Goal: Task Accomplishment & Management: Manage account settings

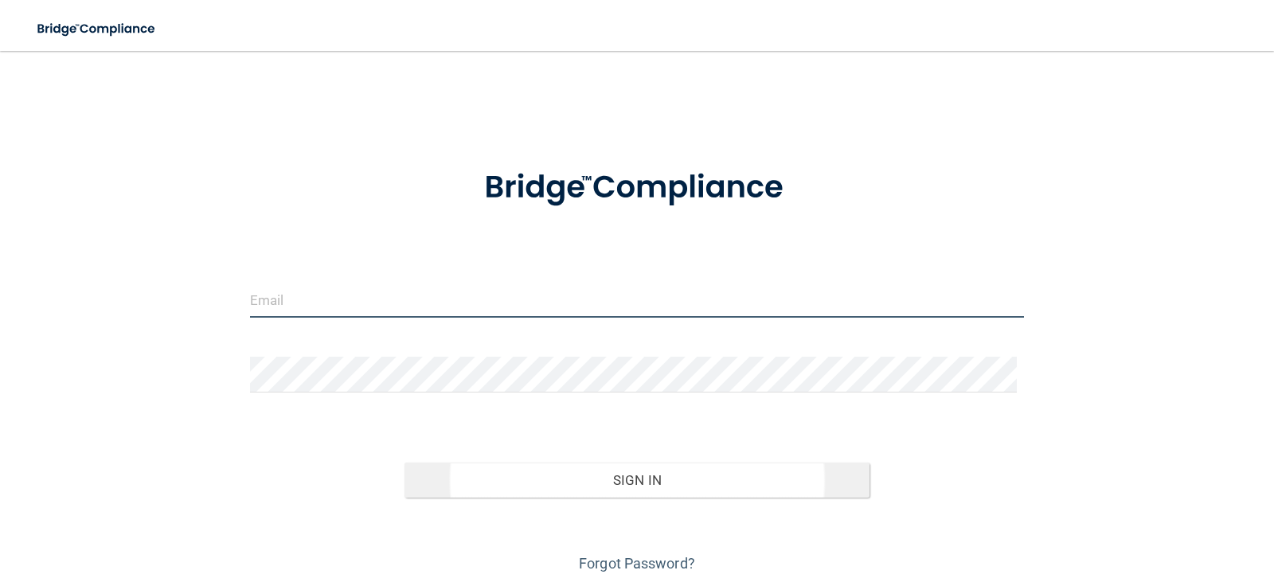
type input "[PERSON_NAME][EMAIL_ADDRESS][DOMAIN_NAME]"
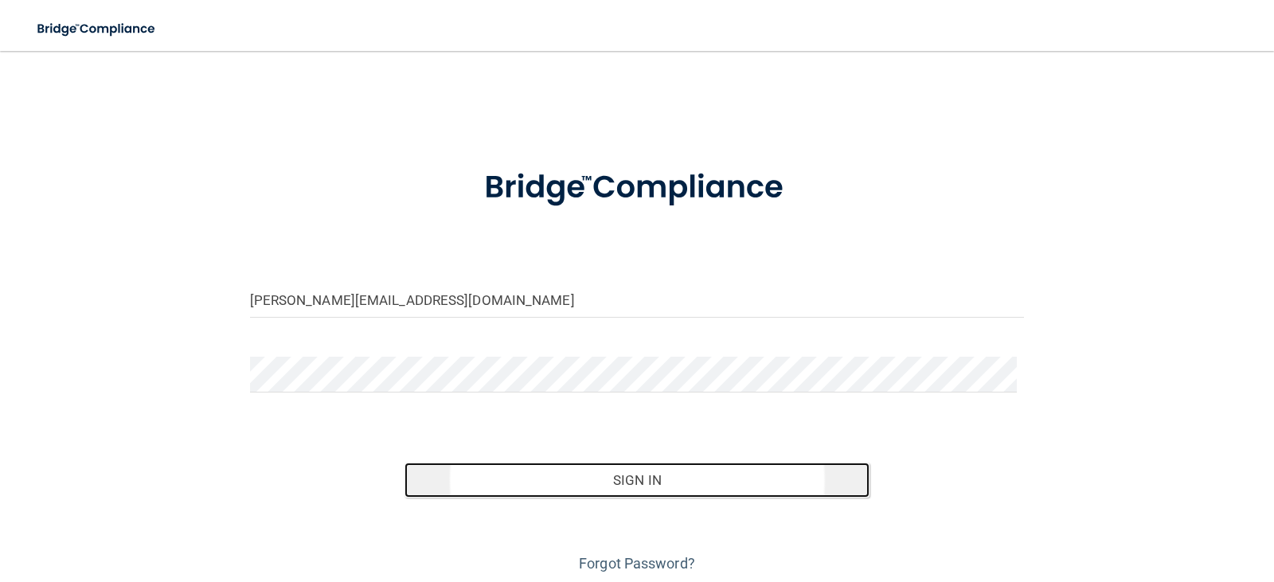
click at [662, 475] on button "Sign In" at bounding box center [636, 480] width 465 height 35
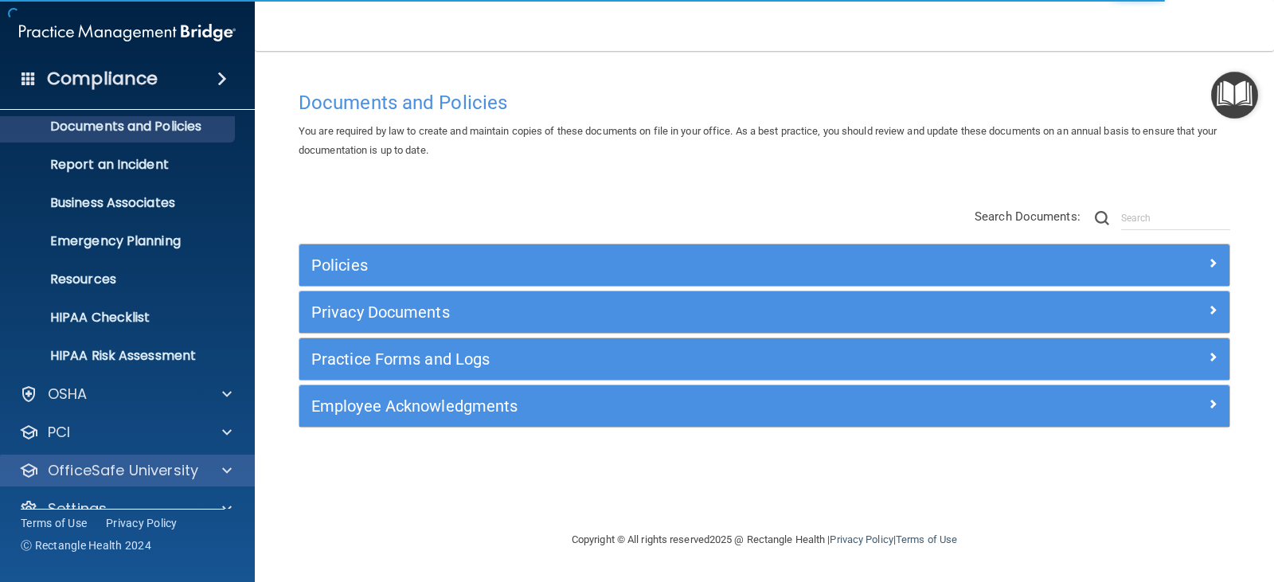
scroll to position [79, 0]
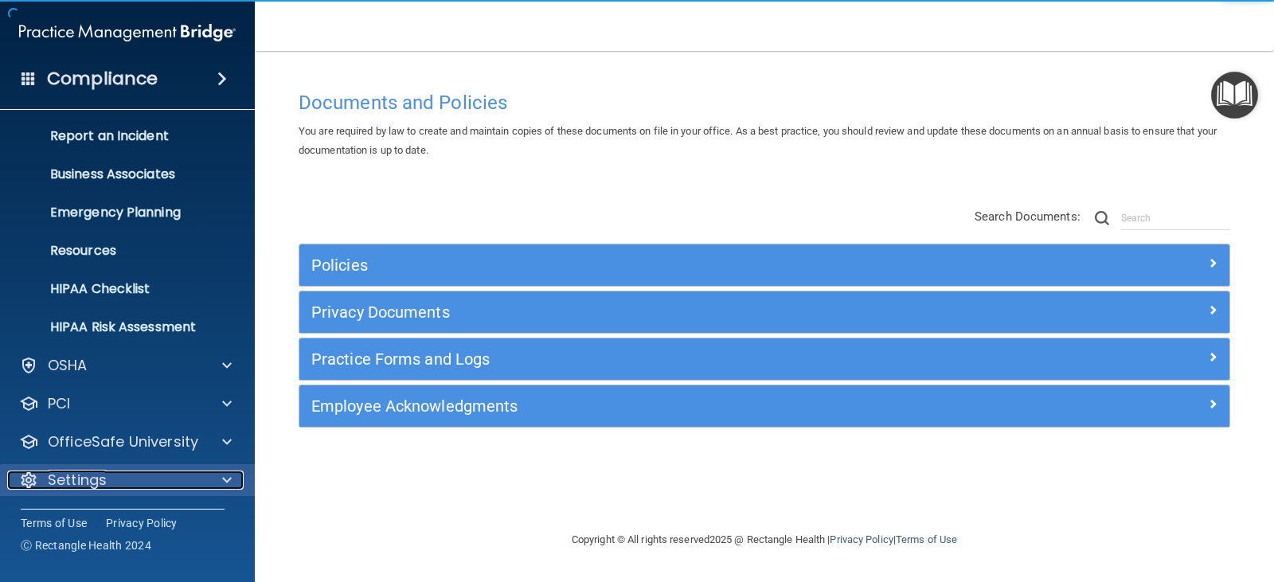
click at [178, 477] on div "Settings" at bounding box center [105, 480] width 197 height 19
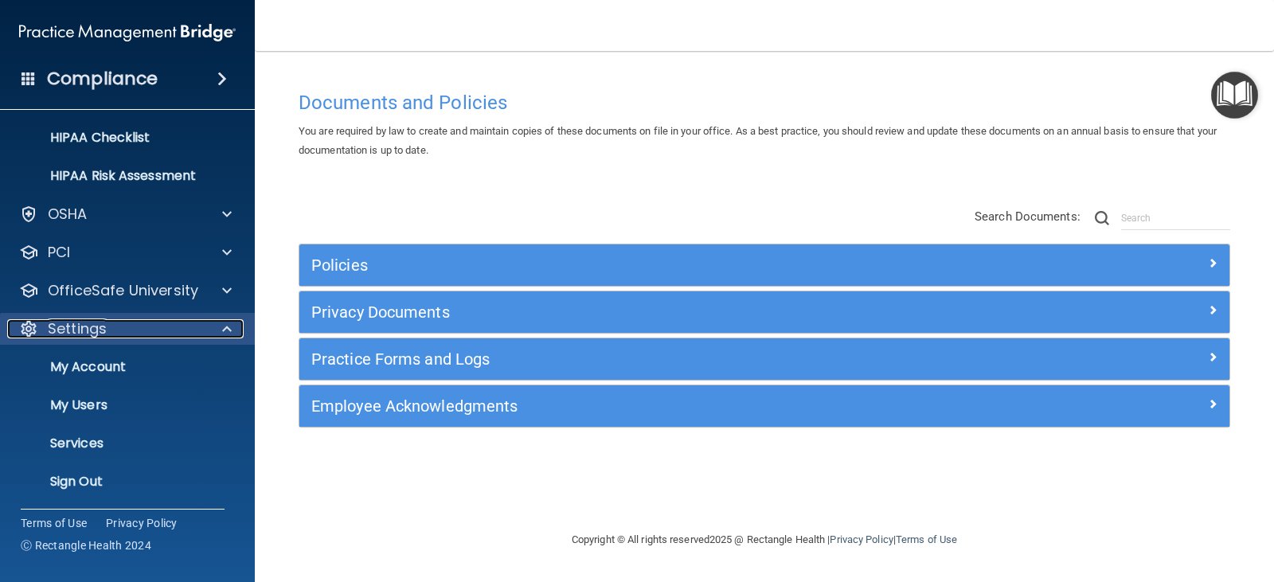
scroll to position [232, 0]
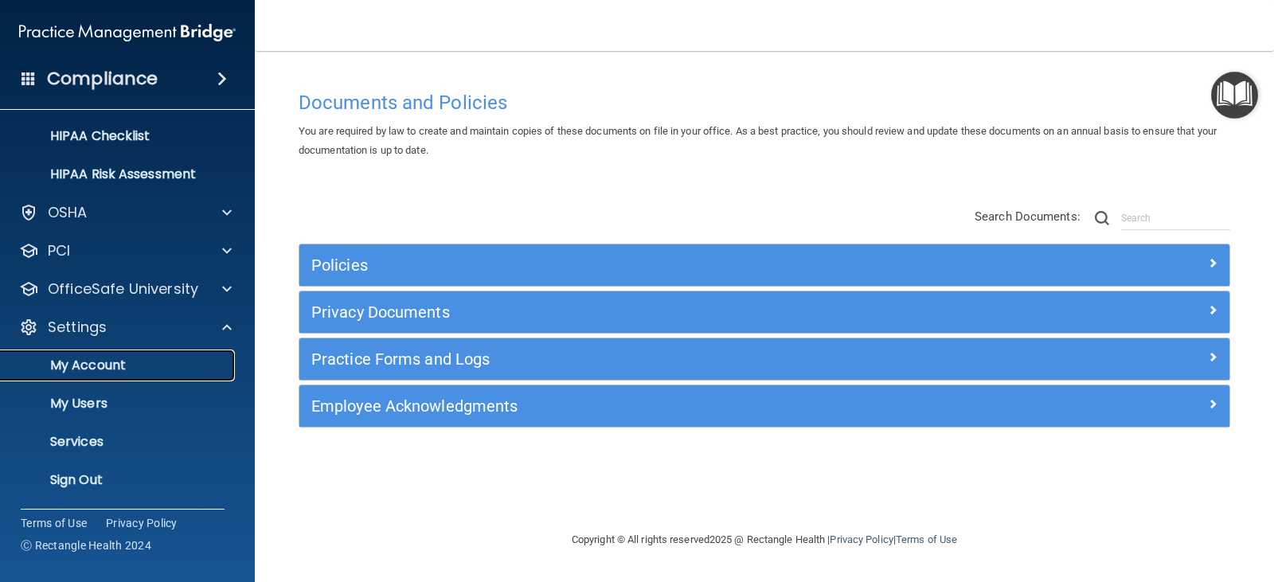
click at [108, 366] on p "My Account" at bounding box center [118, 365] width 217 height 16
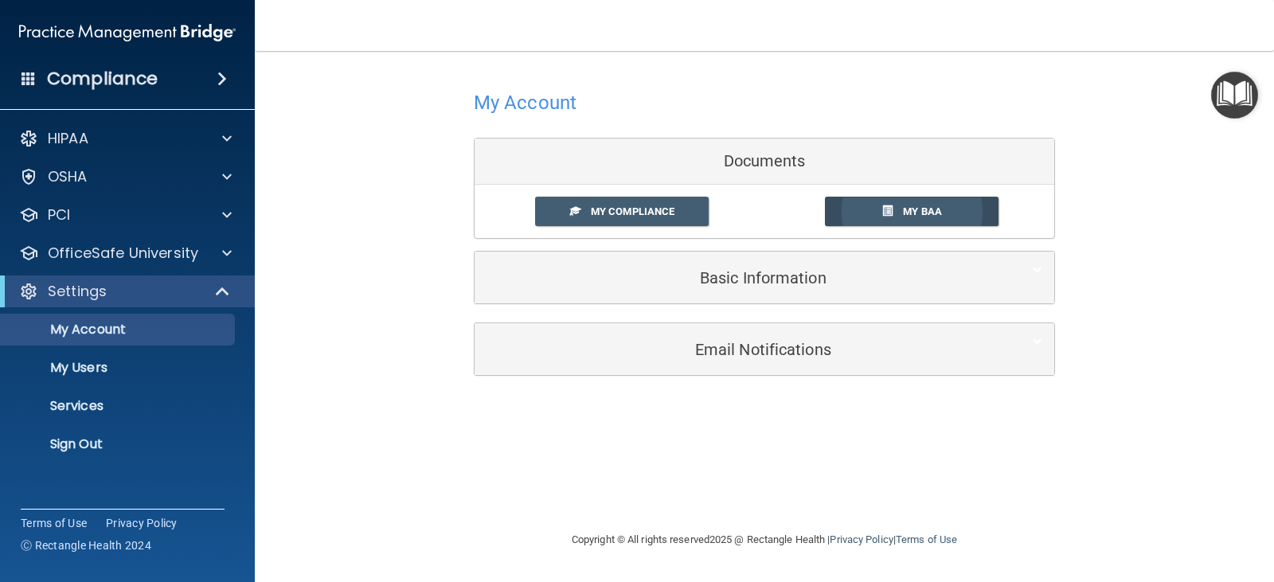
click at [894, 209] on link "My BAA" at bounding box center [912, 211] width 174 height 29
click at [621, 213] on span "My Compliance" at bounding box center [633, 211] width 84 height 12
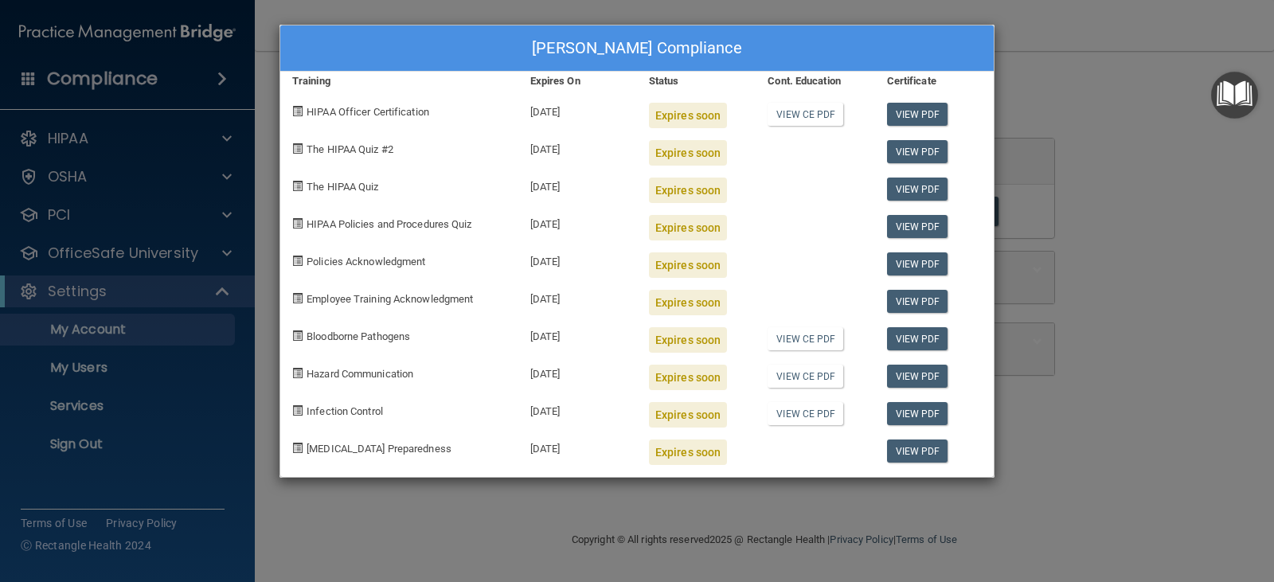
click at [1150, 187] on div "[PERSON_NAME] Compliance Training Expires On Status Cont. Education Certificate…" at bounding box center [637, 291] width 1274 height 582
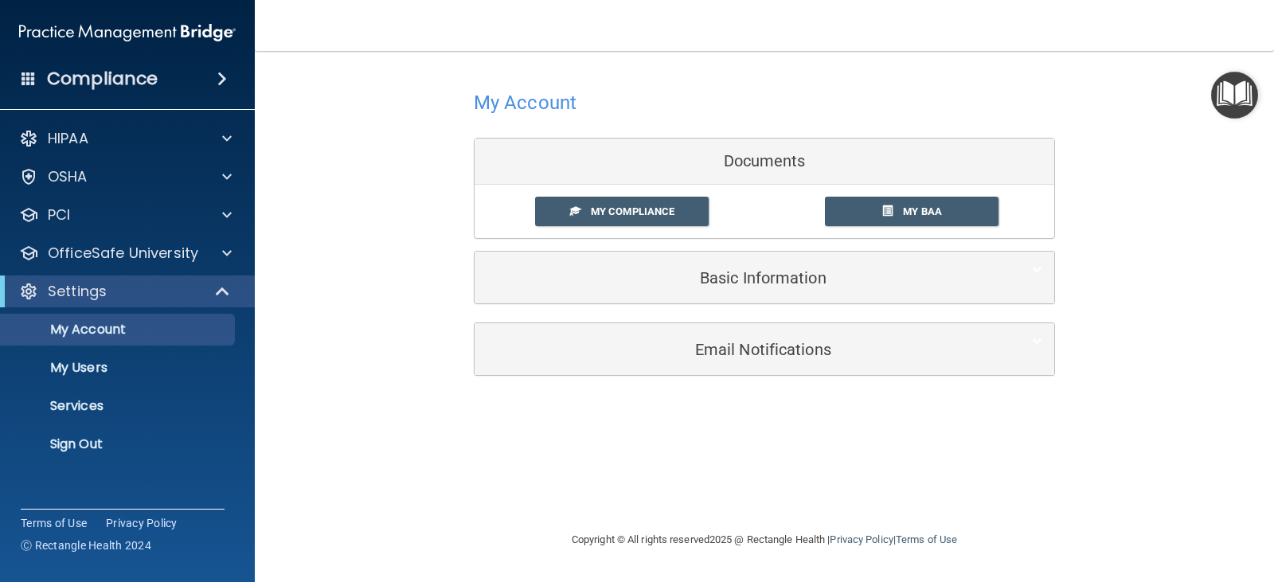
click at [219, 76] on span at bounding box center [222, 78] width 10 height 19
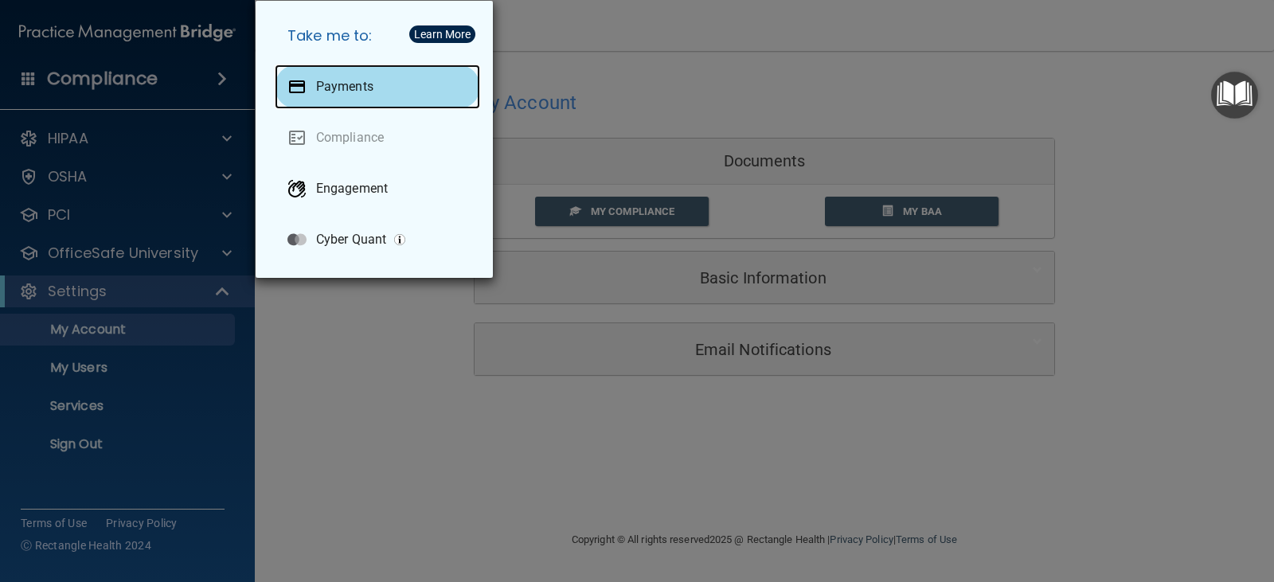
click at [330, 86] on p "Payments" at bounding box center [344, 87] width 57 height 16
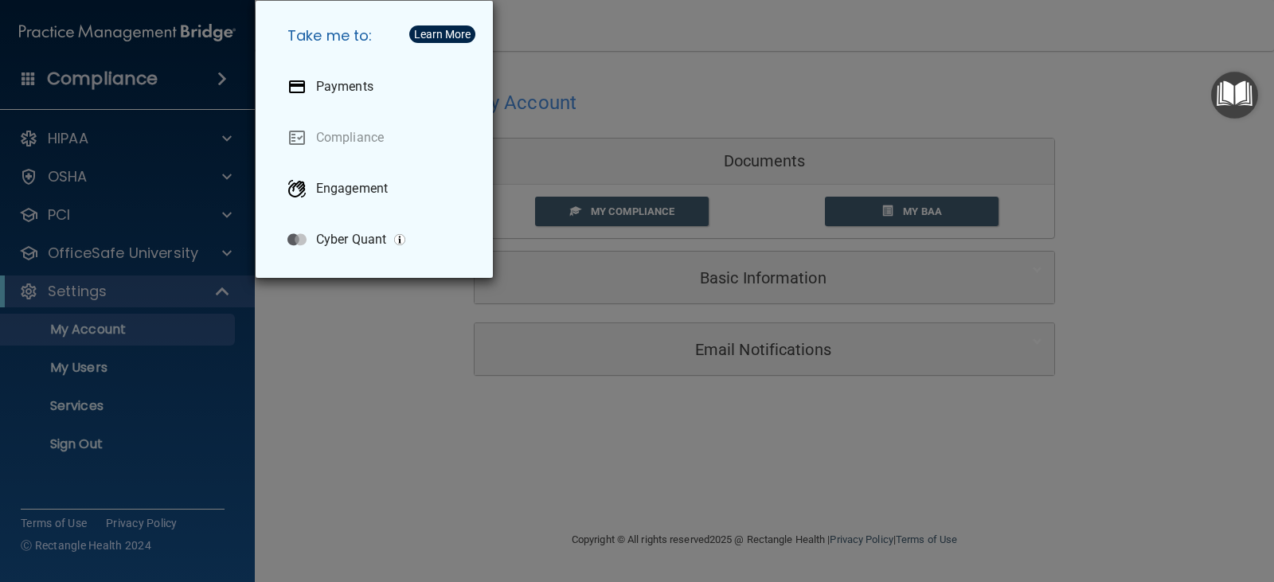
click at [396, 393] on div "Take me to: Payments Compliance Engagement Cyber Quant" at bounding box center [637, 291] width 1274 height 582
